Goal: Task Accomplishment & Management: Complete application form

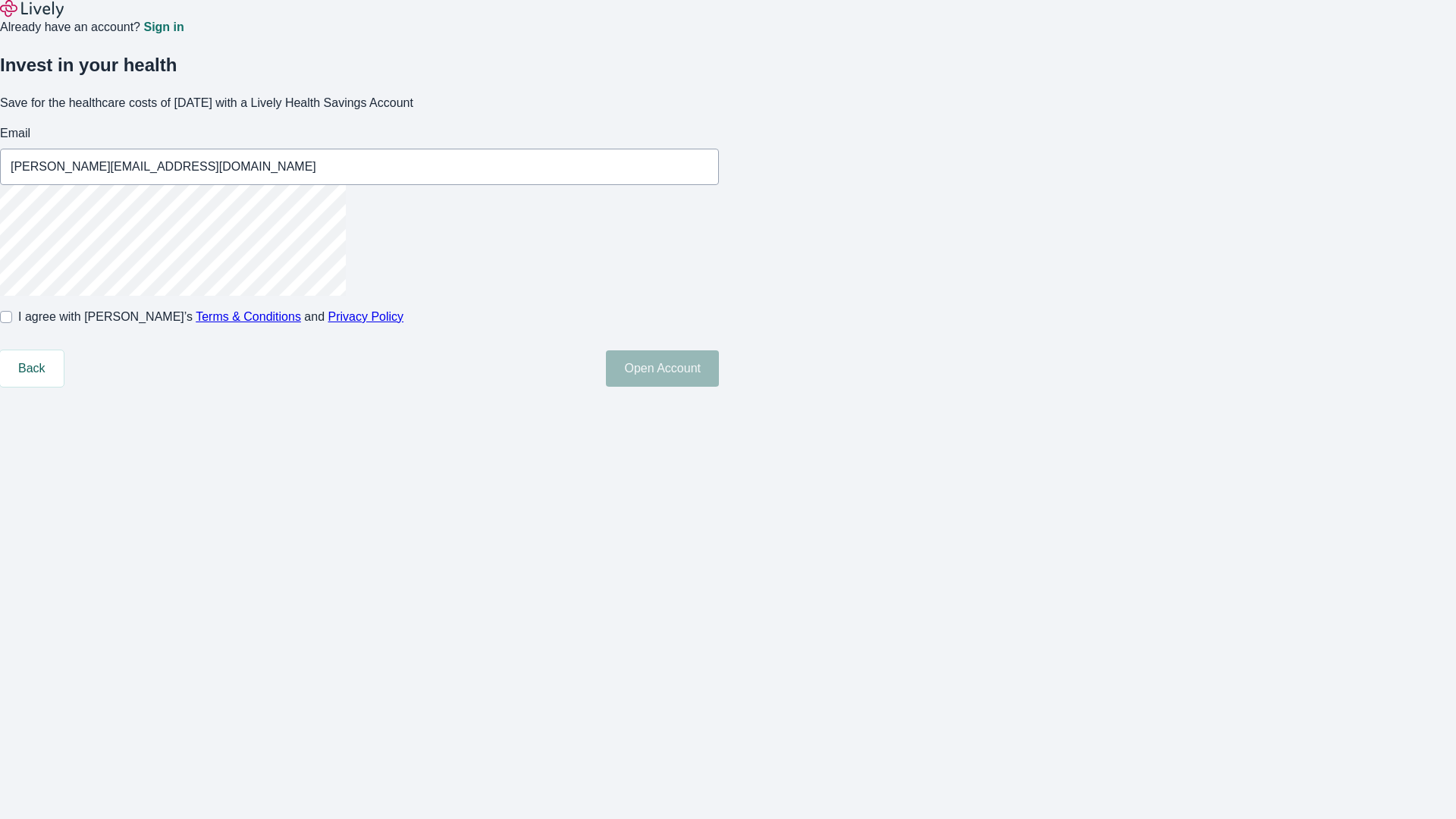
click at [12, 323] on input "I agree with Lively’s Terms & Conditions and Privacy Policy" at bounding box center [6, 317] width 12 height 12
checkbox input "true"
click at [719, 387] on button "Open Account" at bounding box center [662, 369] width 113 height 37
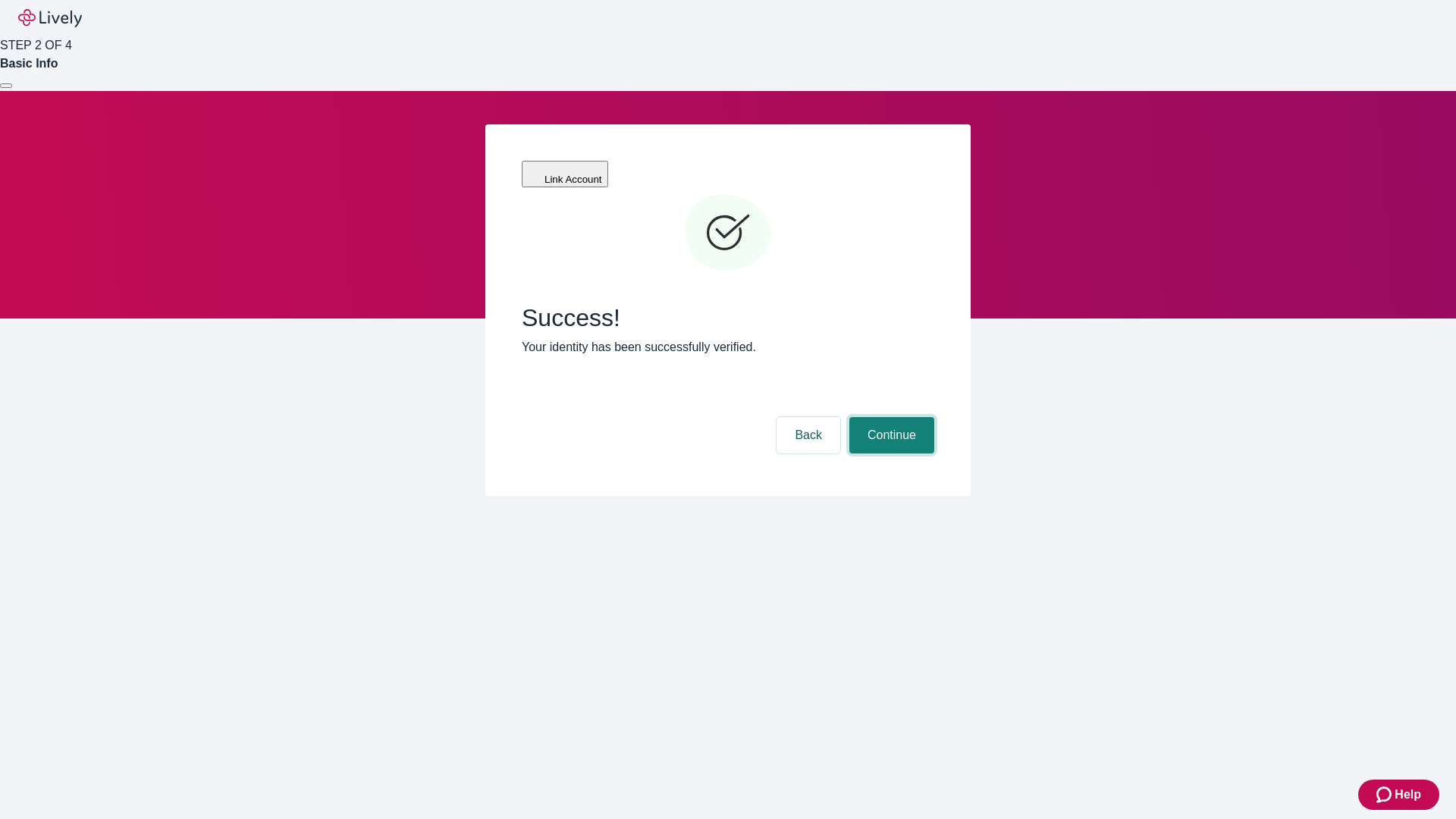
click at [889, 417] on button "Continue" at bounding box center [891, 436] width 85 height 37
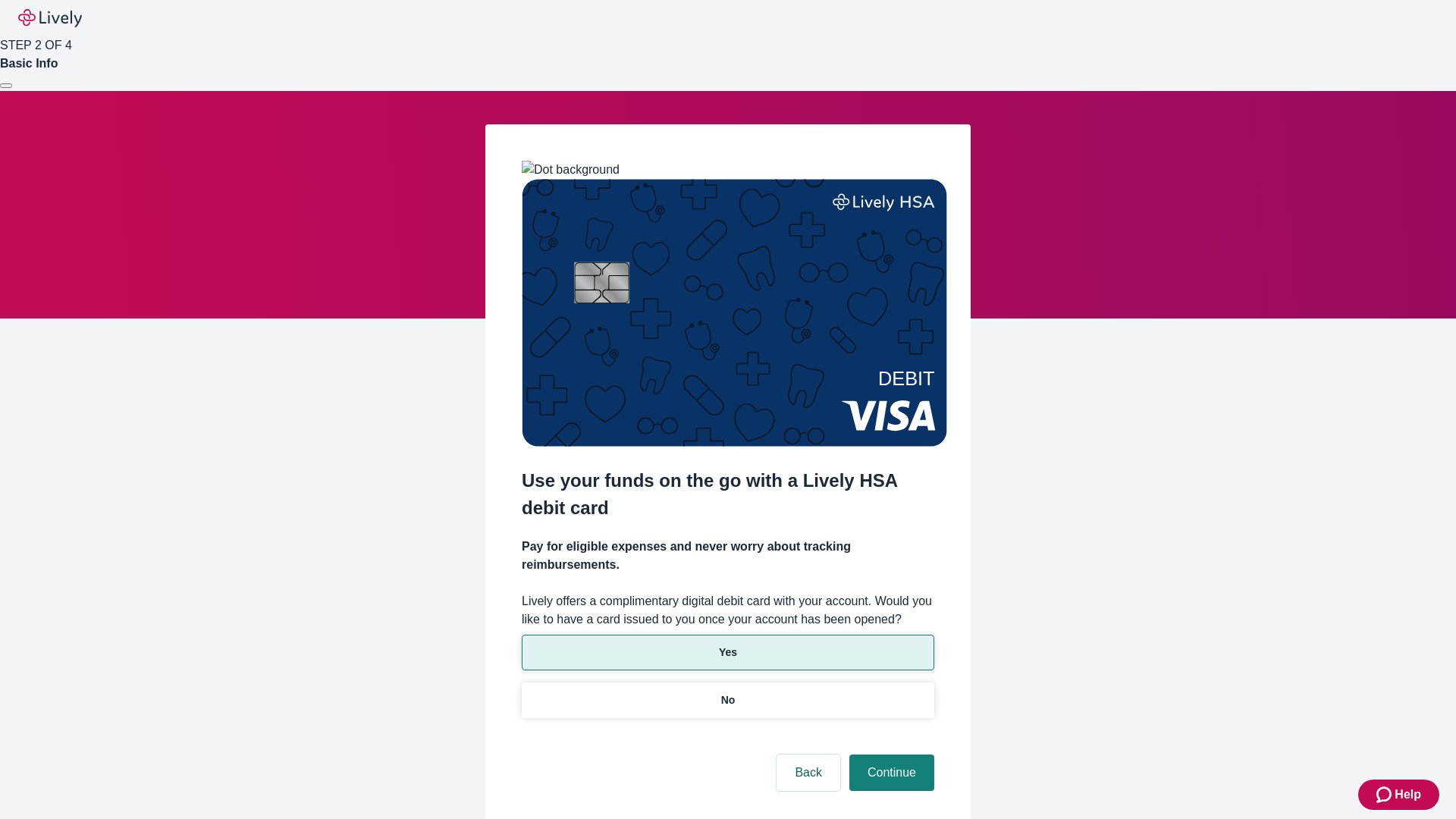
click at [728, 645] on p "Yes" at bounding box center [728, 653] width 18 height 16
click at [889, 755] on button "Continue" at bounding box center [891, 774] width 85 height 37
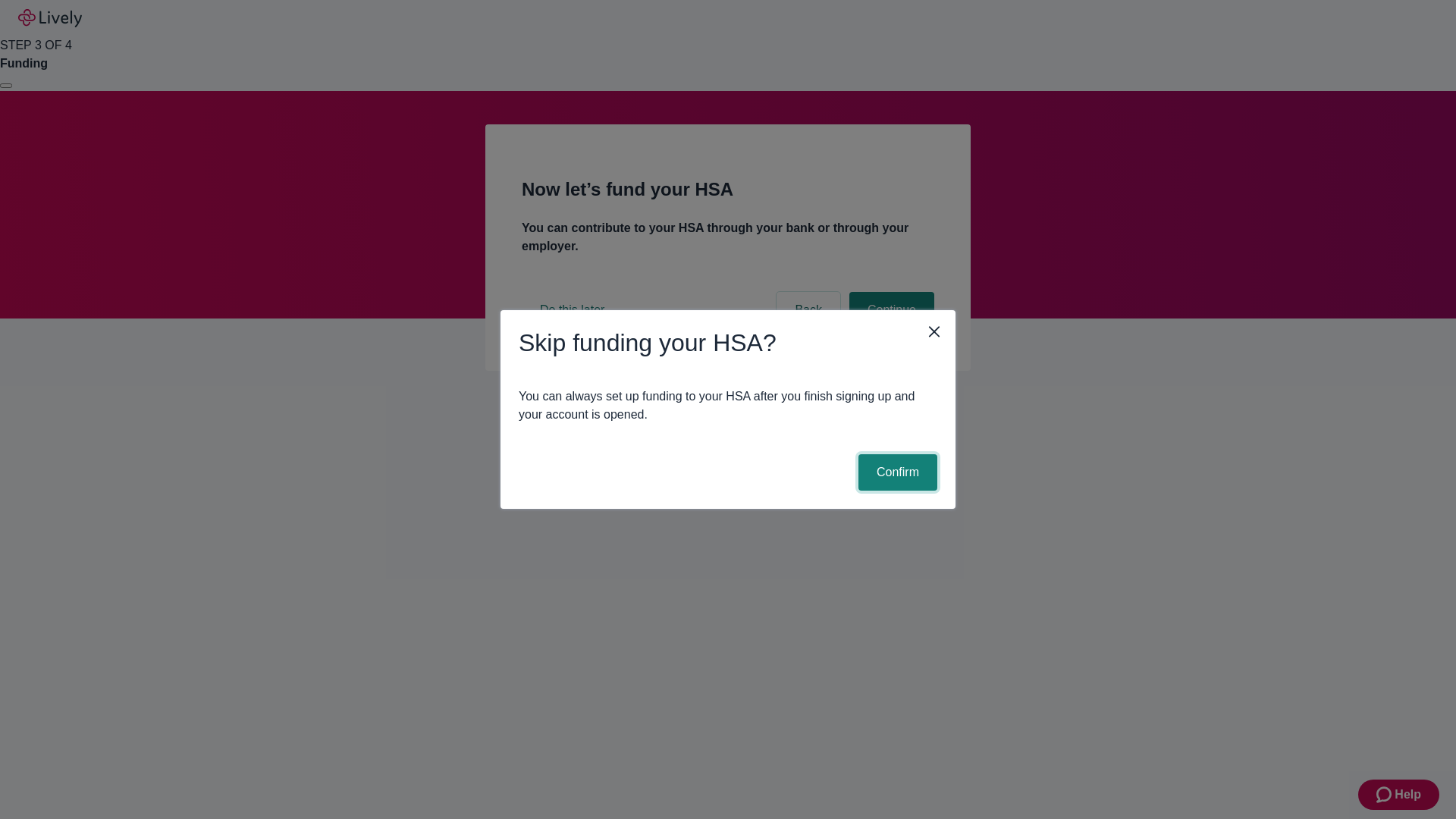
click at [895, 472] on button "Confirm" at bounding box center [898, 472] width 79 height 37
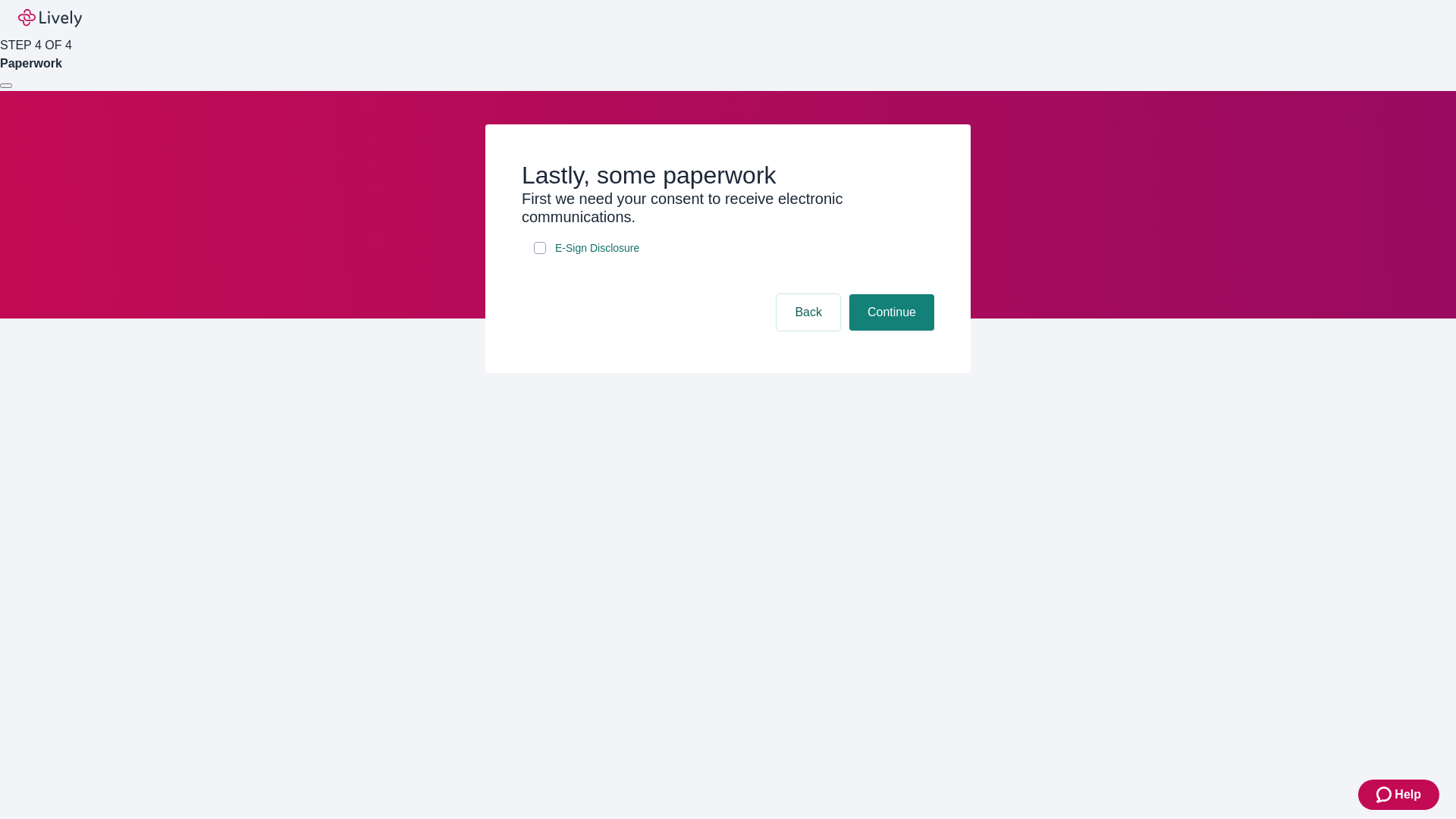
click at [540, 254] on input "E-Sign Disclosure" at bounding box center [540, 248] width 12 height 12
checkbox input "true"
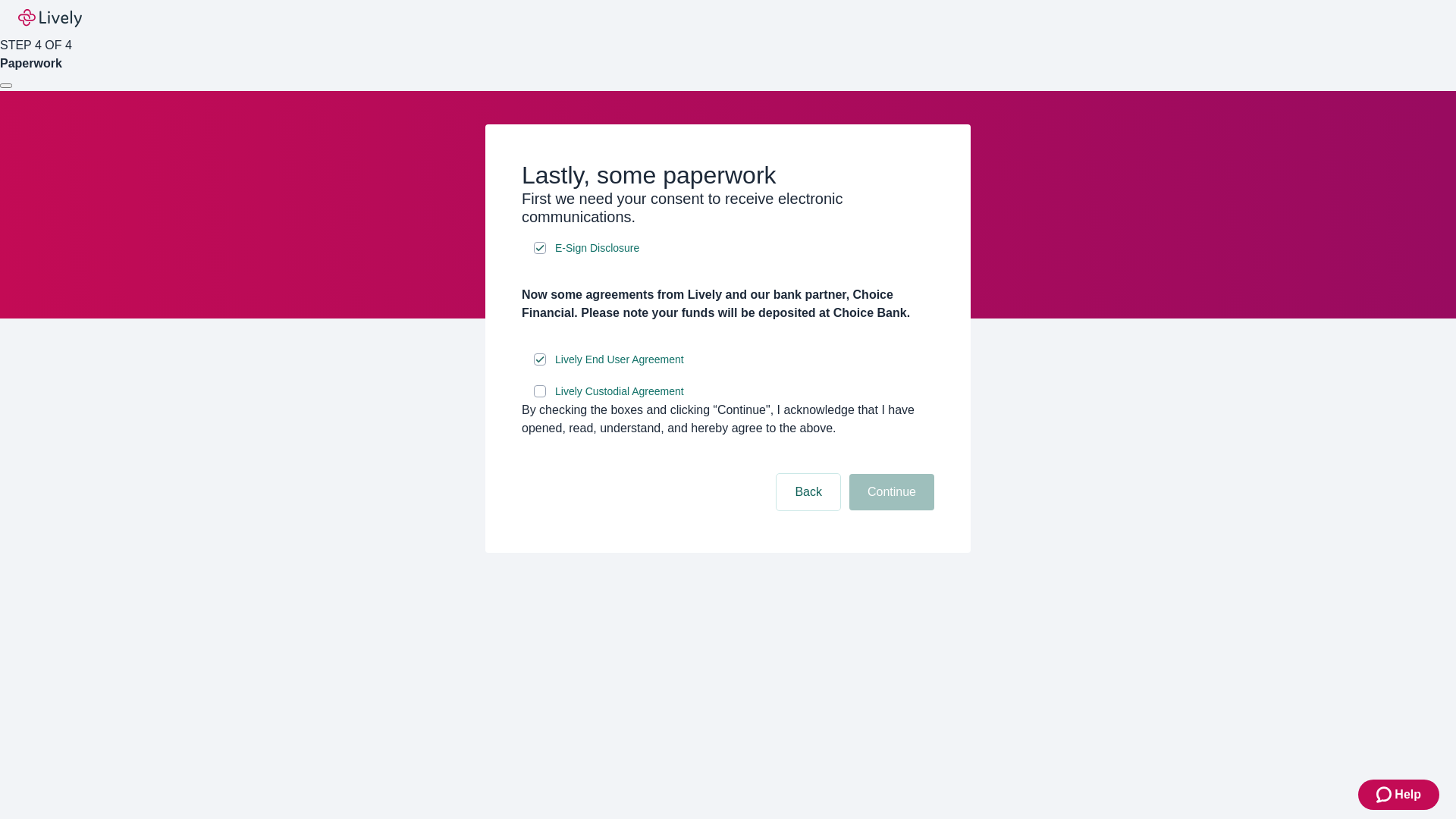
click at [540, 397] on input "Lively Custodial Agreement" at bounding box center [540, 391] width 12 height 12
checkbox input "true"
click at [889, 511] on button "Continue" at bounding box center [891, 493] width 85 height 37
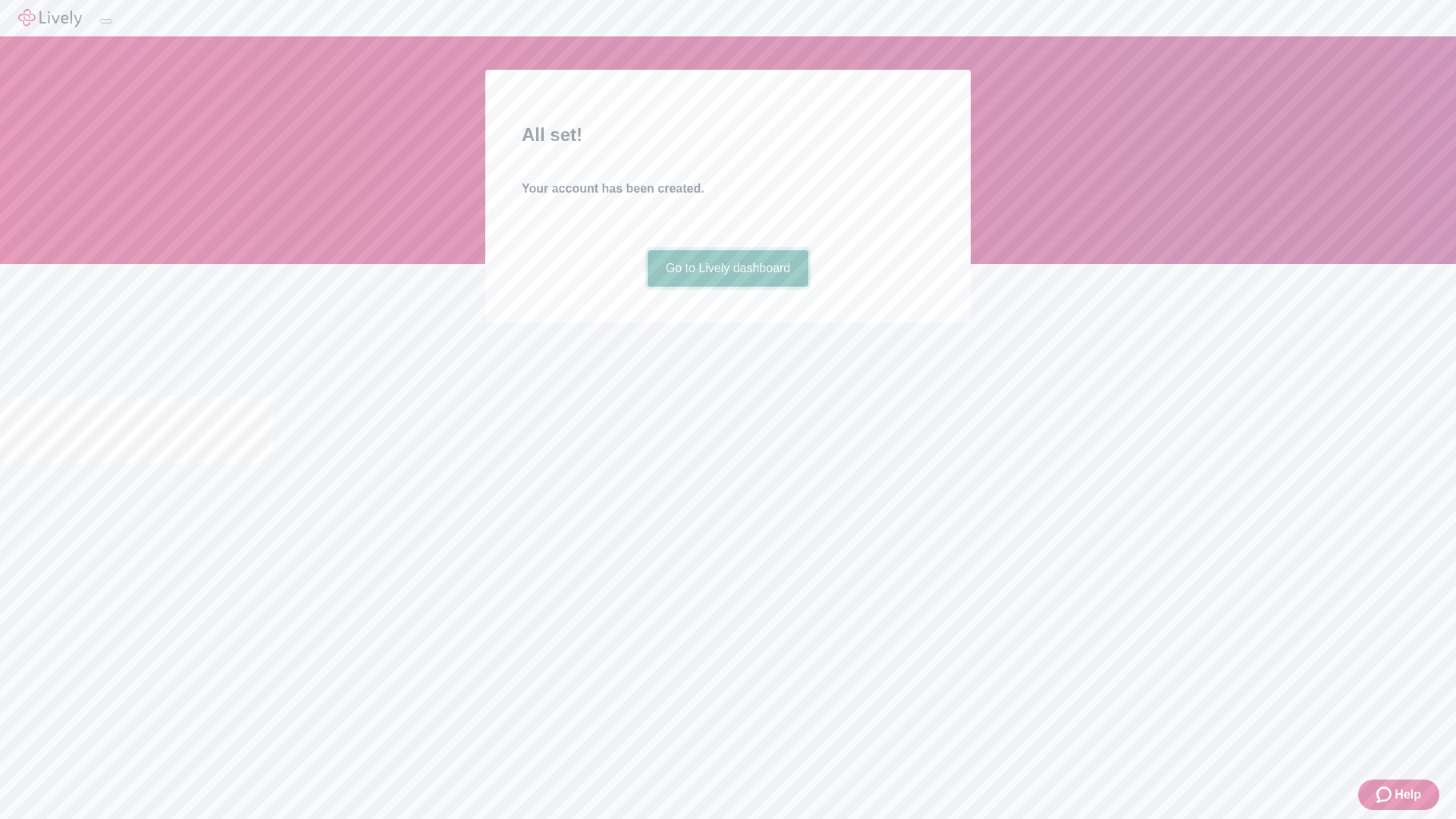
click at [728, 287] on link "Go to Lively dashboard" at bounding box center [728, 269] width 162 height 37
